Goal: Task Accomplishment & Management: Manage account settings

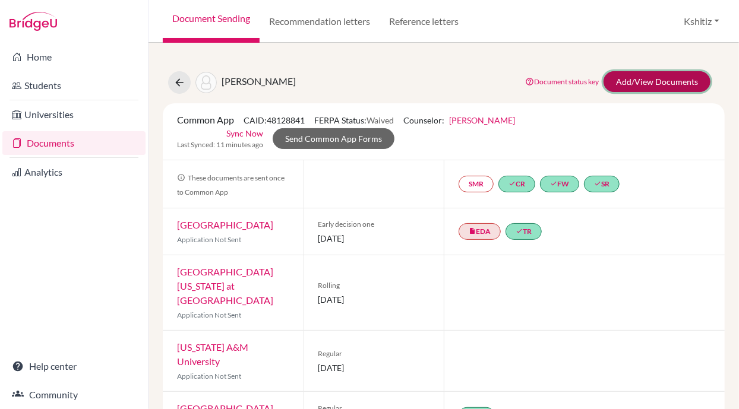
click at [655, 77] on link "Add/View Documents" at bounding box center [656, 81] width 107 height 21
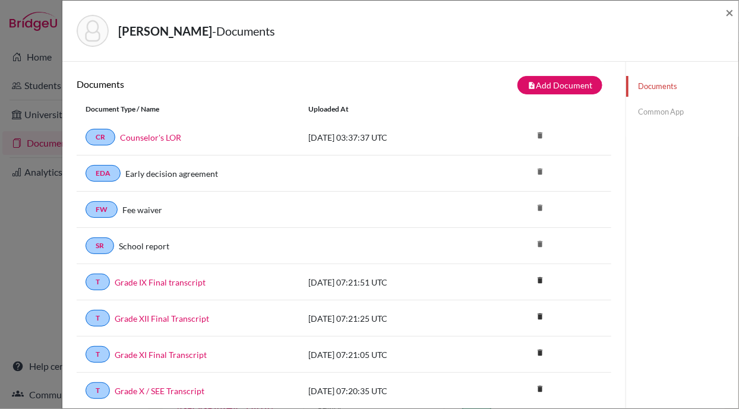
click at [654, 108] on link "Common App" at bounding box center [682, 112] width 112 height 21
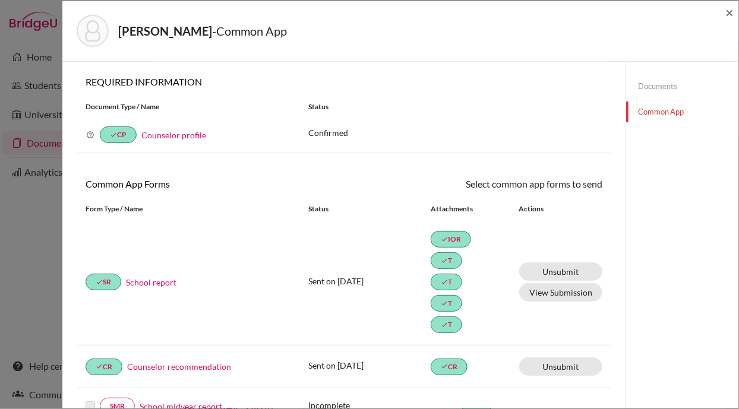
click at [651, 84] on link "Documents" at bounding box center [682, 86] width 112 height 21
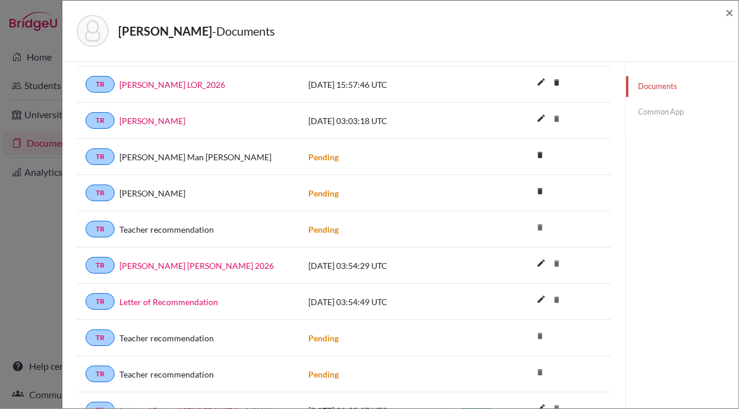
scroll to position [1147, 0]
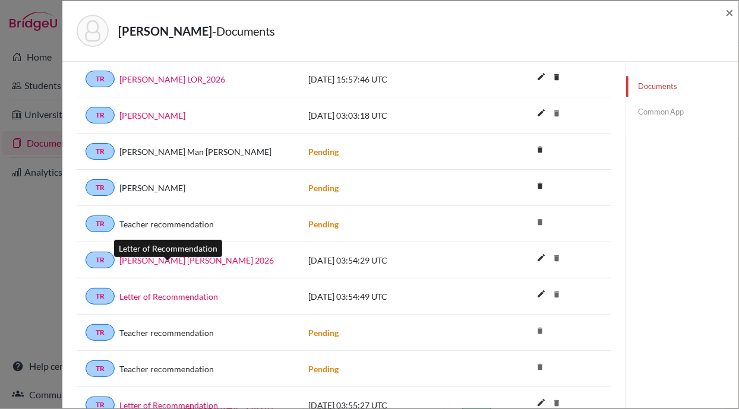
click at [194, 290] on link "Letter of Recommendation" at bounding box center [168, 296] width 99 height 12
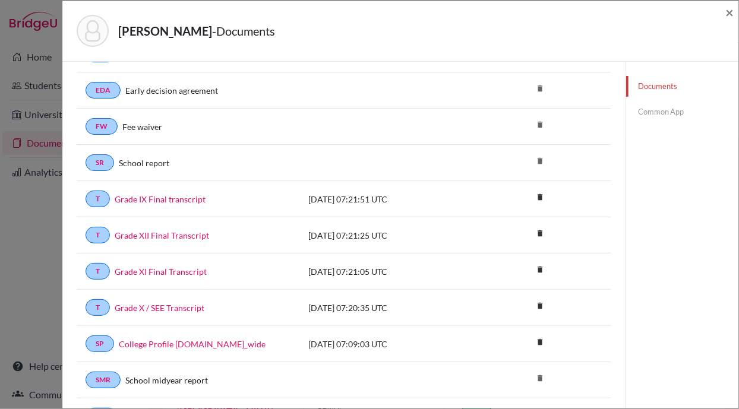
scroll to position [0, 0]
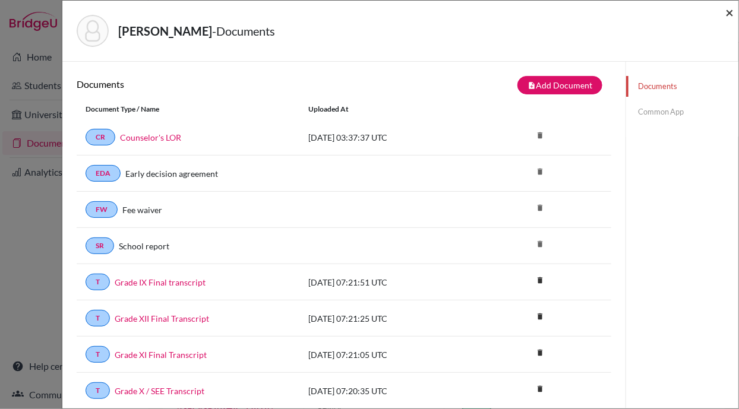
click at [729, 10] on span "×" at bounding box center [729, 12] width 8 height 17
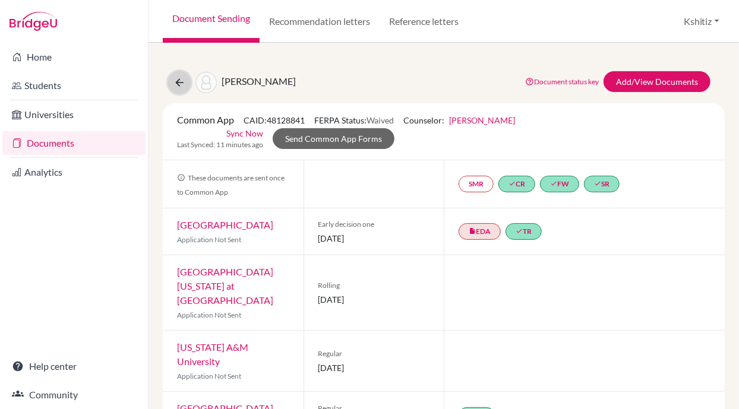
click at [173, 75] on button at bounding box center [179, 82] width 23 height 23
